Goal: Book appointment/travel/reservation

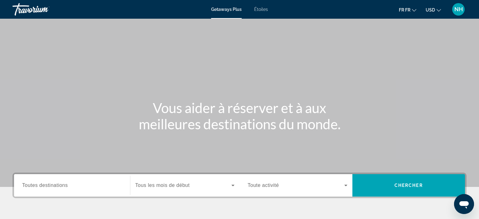
click at [85, 191] on div "Le widget de recherche" at bounding box center [72, 186] width 100 height 18
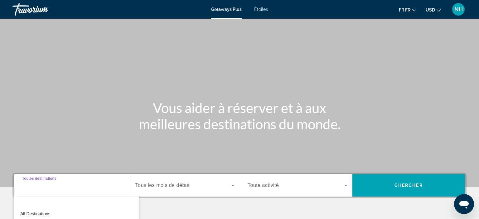
scroll to position [118, 0]
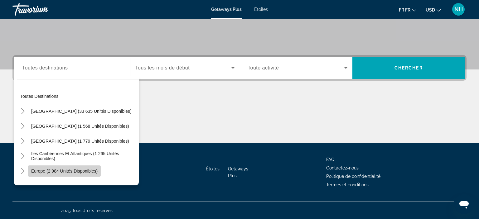
click at [44, 171] on span "Europe (2 984 unités disponibles)" at bounding box center [64, 171] width 66 height 5
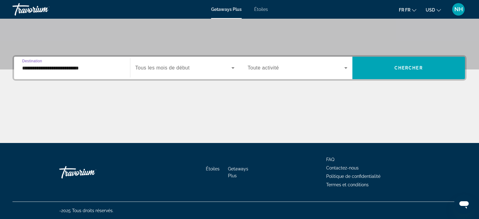
click at [103, 73] on div "**********" at bounding box center [72, 68] width 100 height 18
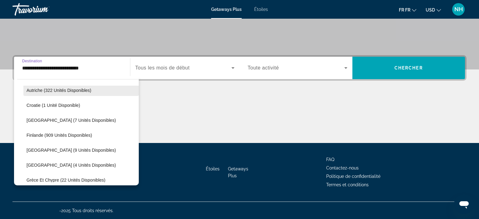
scroll to position [105, 0]
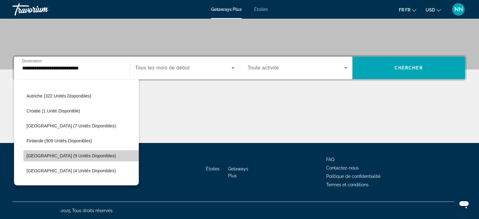
click at [37, 154] on span "[GEOGRAPHIC_DATA] (9 unités disponibles)" at bounding box center [70, 155] width 89 height 5
type input "**********"
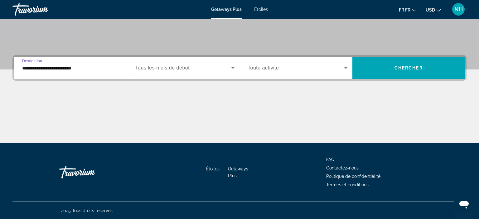
click at [233, 69] on icon "Le widget de recherche" at bounding box center [232, 67] width 7 height 7
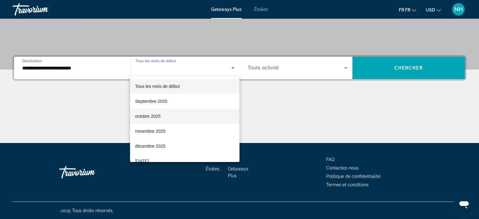
click at [147, 115] on span "octobre 2025" at bounding box center [148, 116] width 26 height 7
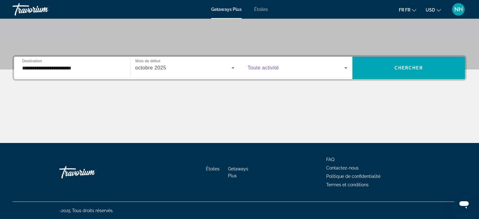
click at [345, 69] on icon "Le widget de recherche" at bounding box center [345, 67] width 7 height 7
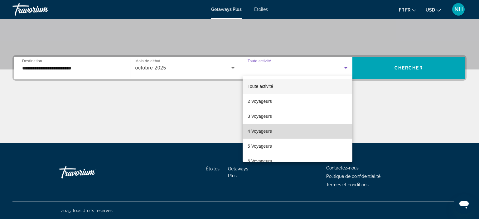
click at [259, 133] on span "4 Voyageurs" at bounding box center [259, 130] width 24 height 7
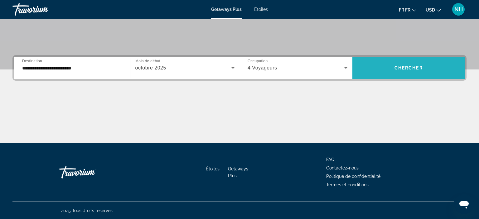
click at [410, 62] on span "Le widget de recherche" at bounding box center [408, 67] width 113 height 15
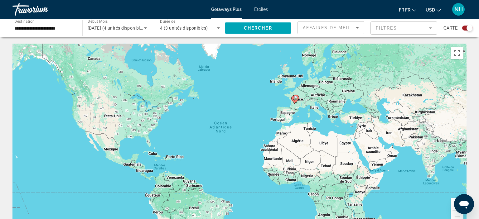
click at [299, 98] on icon "Principaux contenus" at bounding box center [296, 99] width 6 height 9
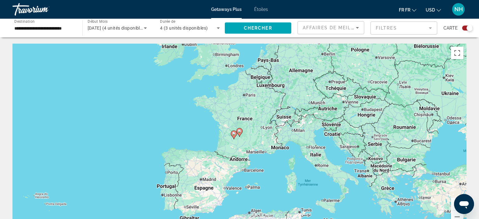
click at [258, 135] on div "Pour naviguer, appuyez sur les touches fléchées. Pour activer le glissement ave…" at bounding box center [239, 137] width 454 height 187
click at [241, 118] on div "Pour activer le glissement avec le clavier, appuyez sur Alt+Entrée. Une fois ce…" at bounding box center [239, 137] width 454 height 187
click at [234, 134] on image "Principaux contenus" at bounding box center [234, 134] width 4 height 4
type input "**********"
